Goal: Transaction & Acquisition: Purchase product/service

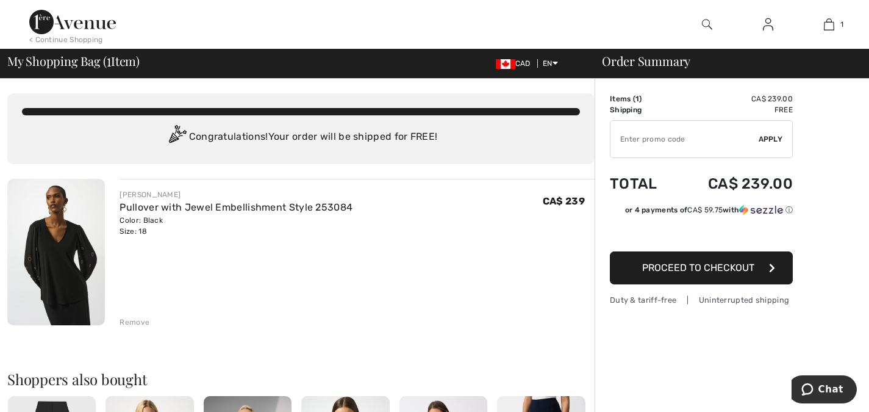
click at [712, 264] on span "Proceed to Checkout" at bounding box center [698, 268] width 112 height 12
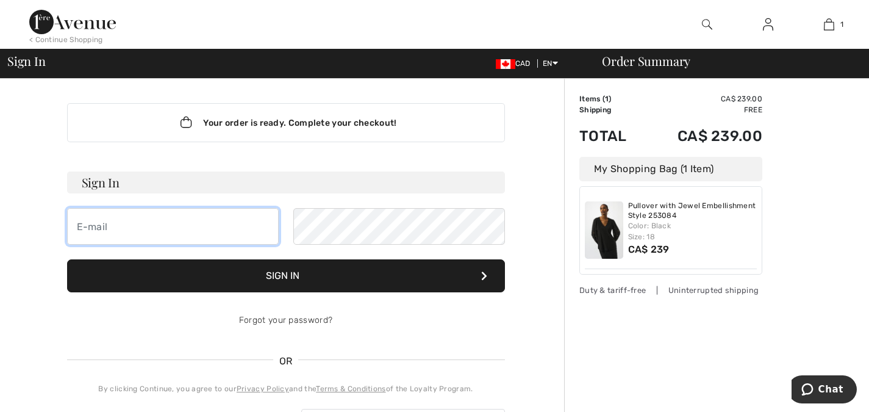
click at [88, 231] on input "email" at bounding box center [173, 226] width 212 height 37
type input "dianecave@rogers.com"
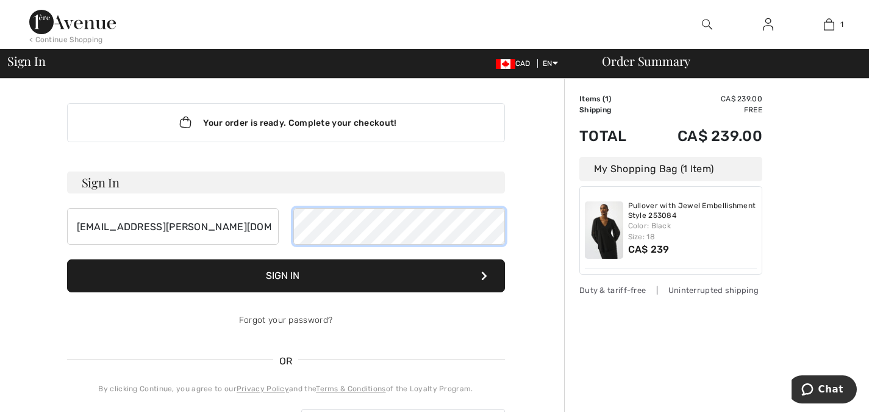
click at [67, 259] on button "Sign In" at bounding box center [286, 275] width 438 height 33
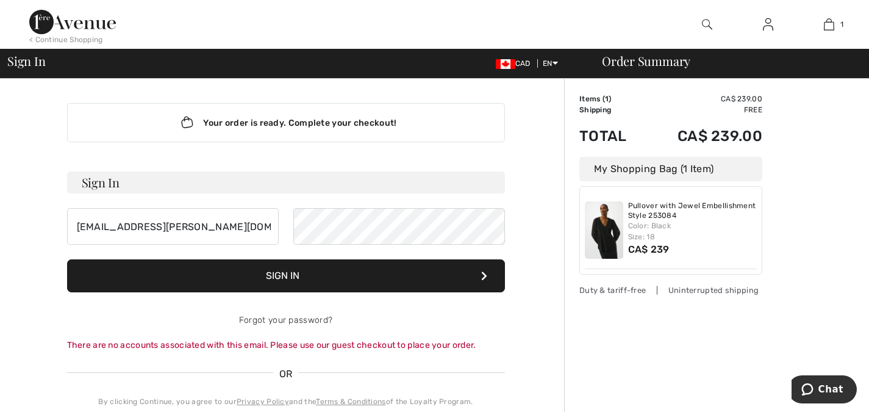
click at [286, 279] on button "Sign In" at bounding box center [286, 275] width 438 height 33
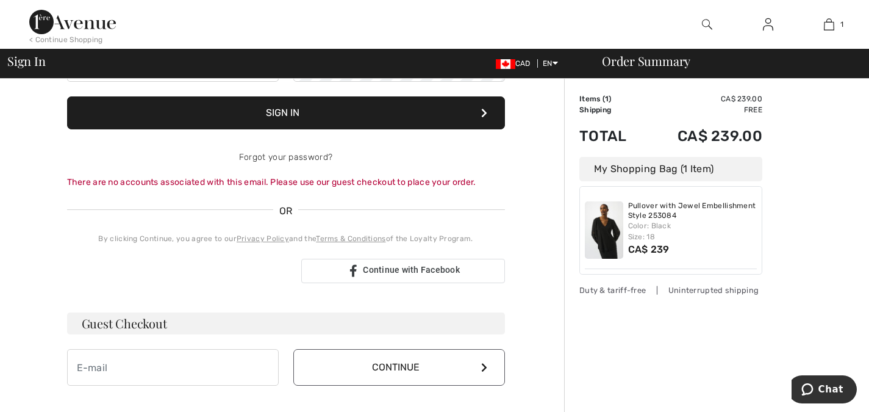
scroll to position [183, 0]
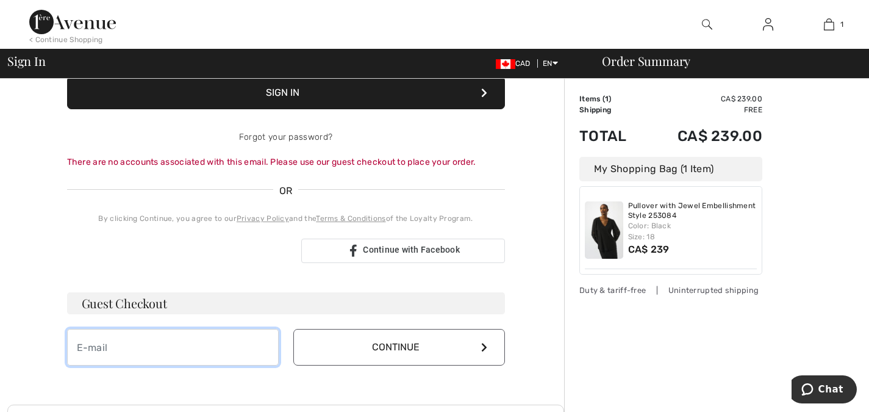
click at [93, 347] on input "email" at bounding box center [173, 347] width 212 height 37
type input "[EMAIL_ADDRESS][PERSON_NAME][DOMAIN_NAME]"
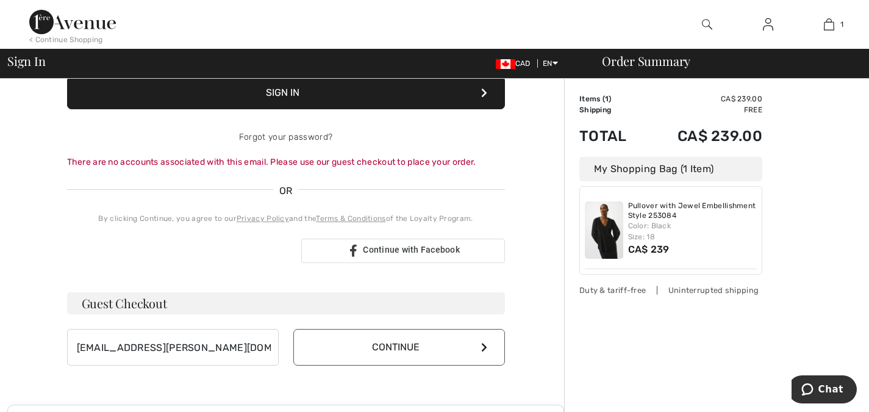
click at [486, 346] on icon at bounding box center [484, 347] width 6 height 10
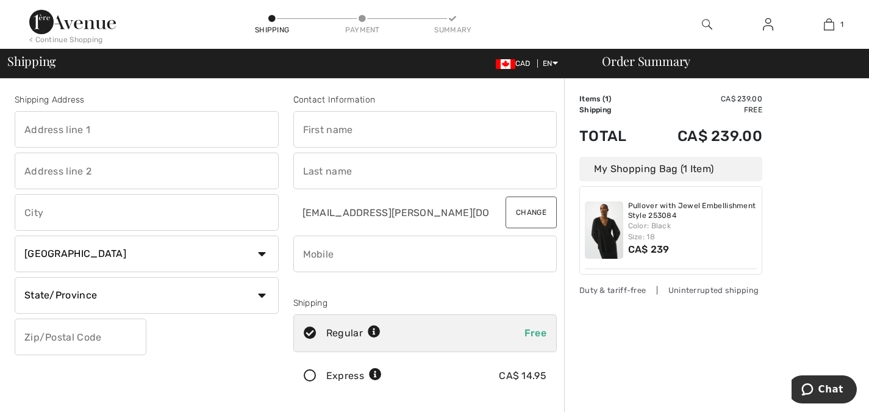
click at [46, 134] on input "text" at bounding box center [147, 129] width 264 height 37
type input "[PERSON_NAME]"
click at [26, 170] on input "text" at bounding box center [147, 171] width 264 height 37
type input "1413-1890 Valley Farm Road"
click at [37, 213] on input "text" at bounding box center [147, 212] width 264 height 37
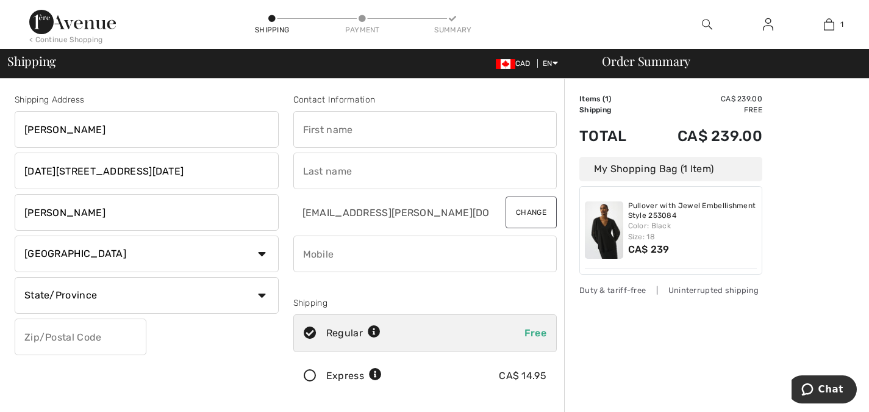
type input "Pickering"
click at [31, 291] on select "State/Province Alberta British Columbia Manitoba New Brunswick Newfoundland and…" at bounding box center [147, 295] width 264 height 37
select select "ON"
click at [15, 277] on select "State/Province Alberta British Columbia Manitoba New Brunswick Newfoundland and…" at bounding box center [147, 295] width 264 height 37
click at [34, 334] on input "text" at bounding box center [81, 336] width 132 height 37
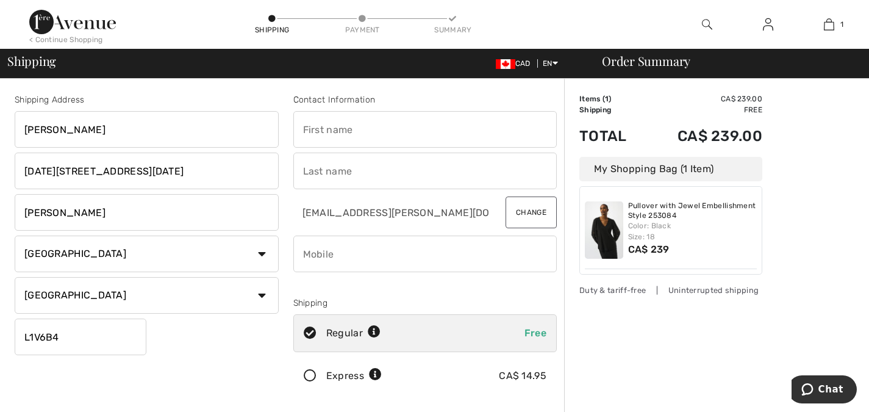
type input "L1V6B4"
click at [309, 251] on input "phone" at bounding box center [425, 254] width 264 height 37
type input "4164008331"
click at [317, 134] on input "text" at bounding box center [425, 129] width 264 height 37
drag, startPoint x: 357, startPoint y: 130, endPoint x: 331, endPoint y: 129, distance: 25.7
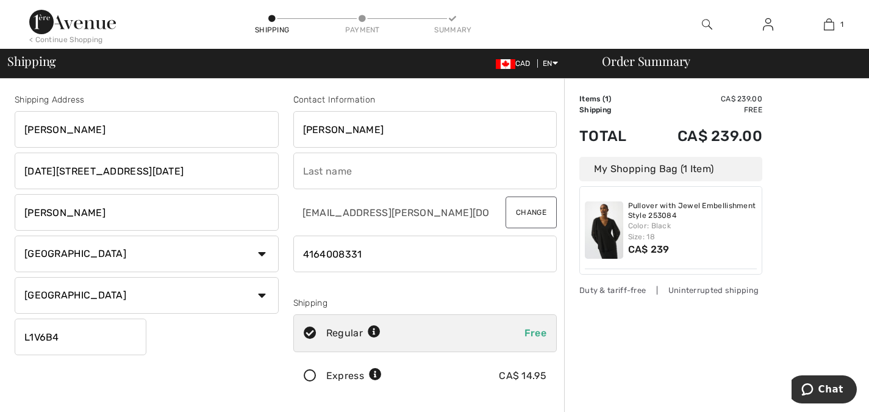
click at [331, 129] on input "[PERSON_NAME]" at bounding box center [425, 129] width 264 height 37
type input "Diane"
click at [303, 167] on input "text" at bounding box center [425, 171] width 264 height 37
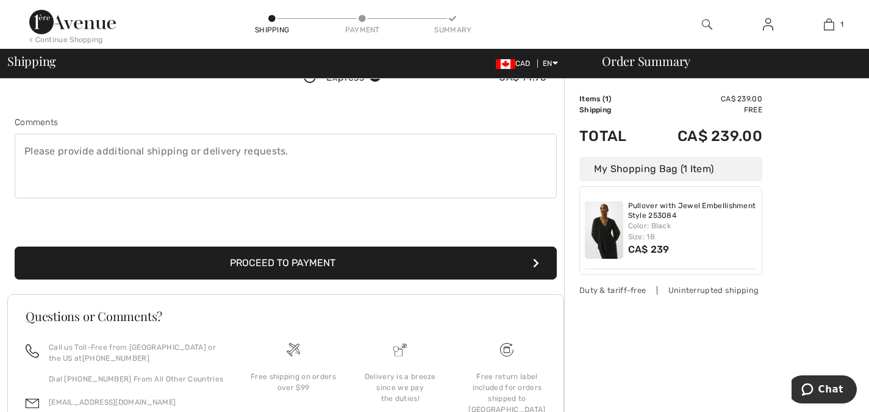
scroll to position [305, 0]
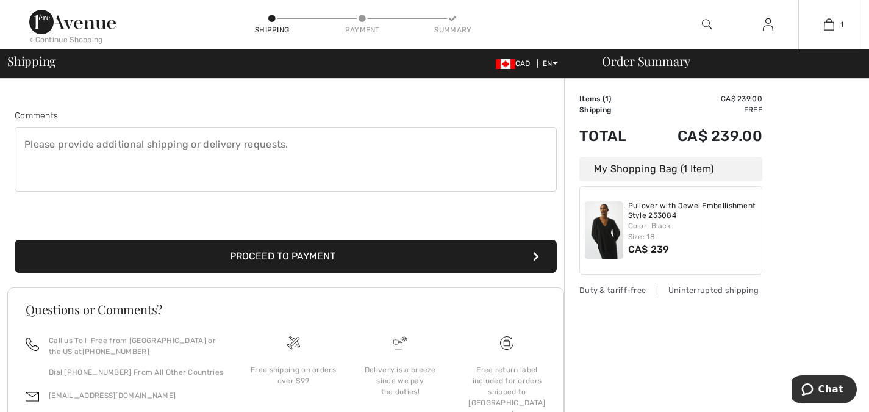
type input "Cave"
click at [306, 256] on button "Proceed to Payment" at bounding box center [286, 256] width 542 height 33
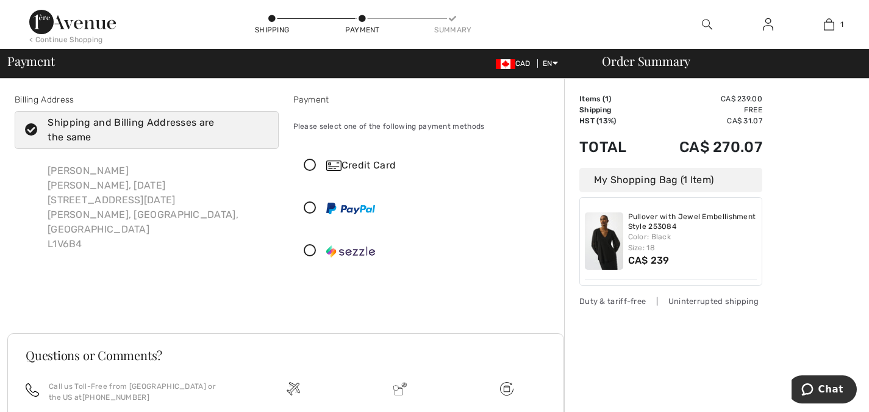
click at [305, 163] on icon at bounding box center [310, 165] width 32 height 13
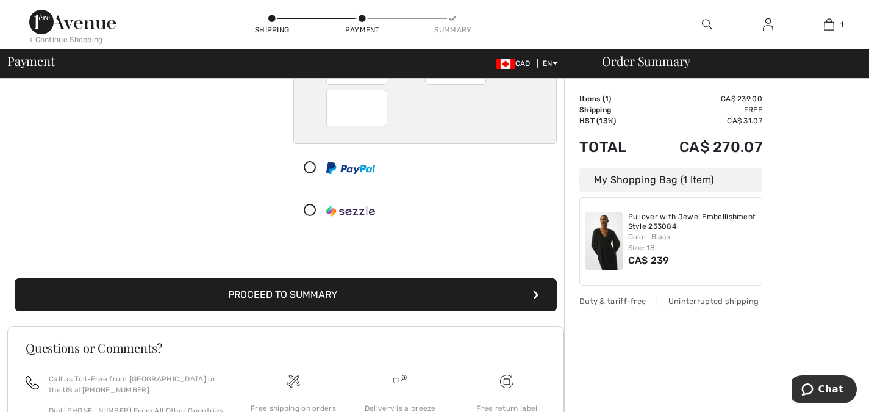
scroll to position [183, 0]
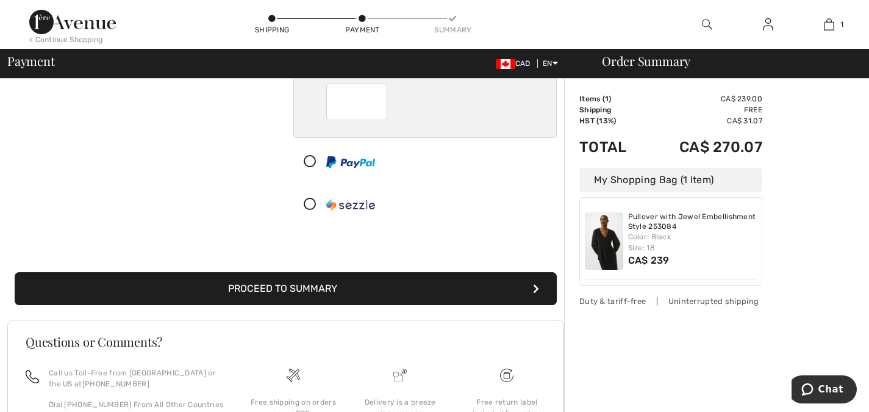
click at [320, 284] on button "Proceed to Summary" at bounding box center [286, 288] width 542 height 33
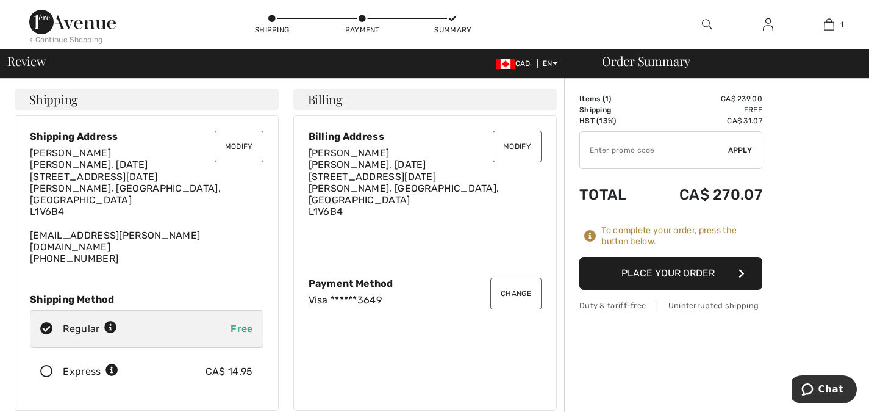
click at [673, 270] on button "Place Your Order" at bounding box center [671, 273] width 183 height 33
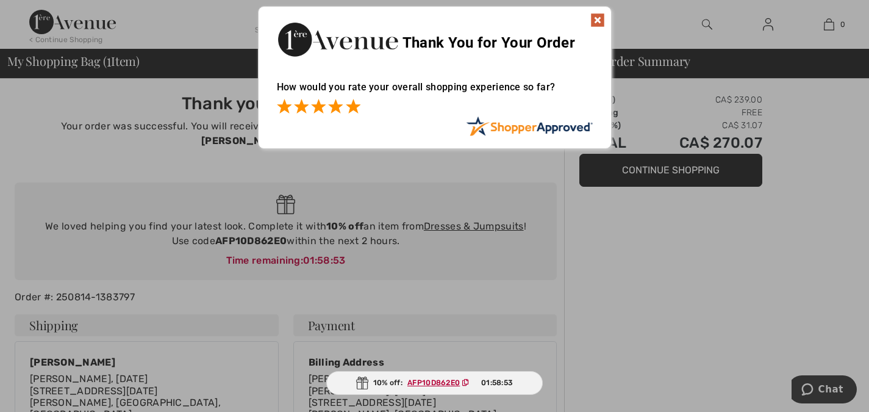
click at [358, 108] on span at bounding box center [353, 106] width 15 height 15
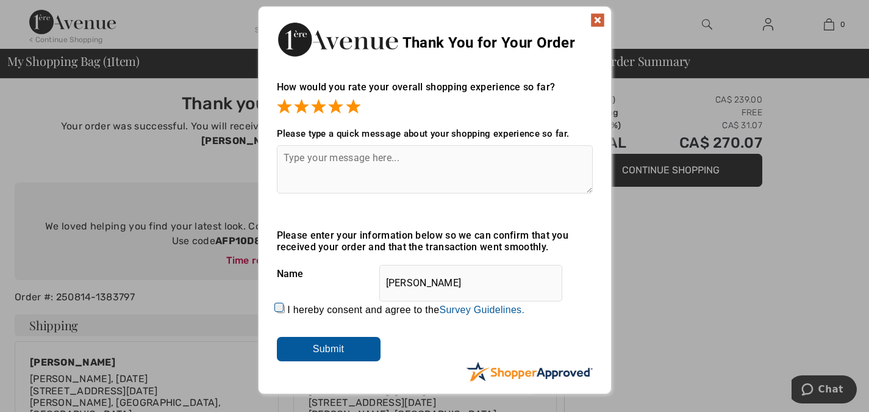
click at [595, 18] on img at bounding box center [598, 20] width 15 height 15
